Goal: Find specific page/section: Find specific page/section

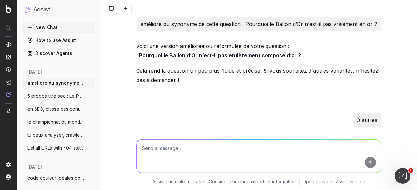
scroll to position [222, 0]
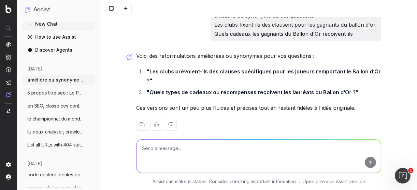
click at [116, 73] on div "améliore ou synonyme de cette question : Pourquoi le Ballon d’Or n'est-il pas v…" at bounding box center [258, 95] width 316 height 190
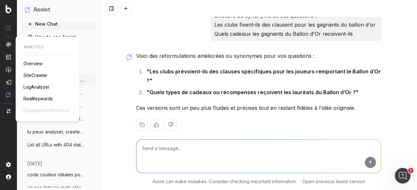
click at [9, 45] on img at bounding box center [8, 44] width 5 height 5
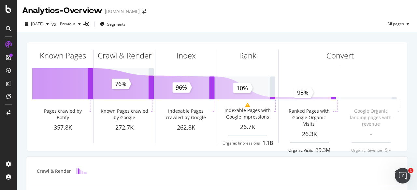
click at [405, 55] on div "Known Pages Pages crawled by Botify 357.8K Crawl & Render Known Pages crawled b…" at bounding box center [217, 97] width 388 height 120
